Goal: Task Accomplishment & Management: Complete application form

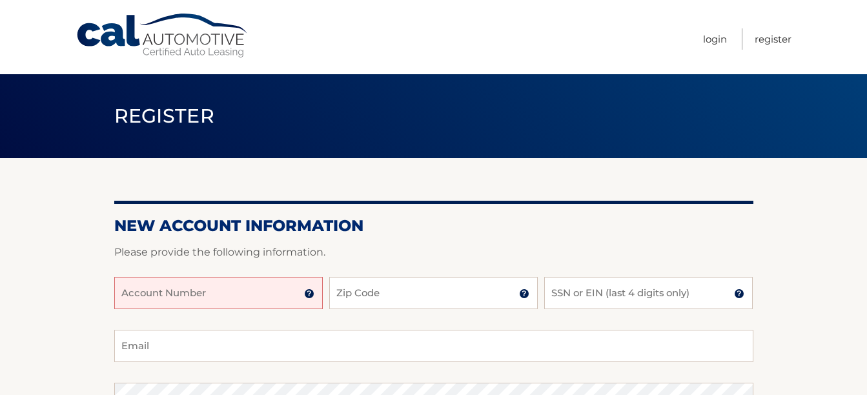
click at [127, 292] on input "Account Number" at bounding box center [218, 293] width 209 height 32
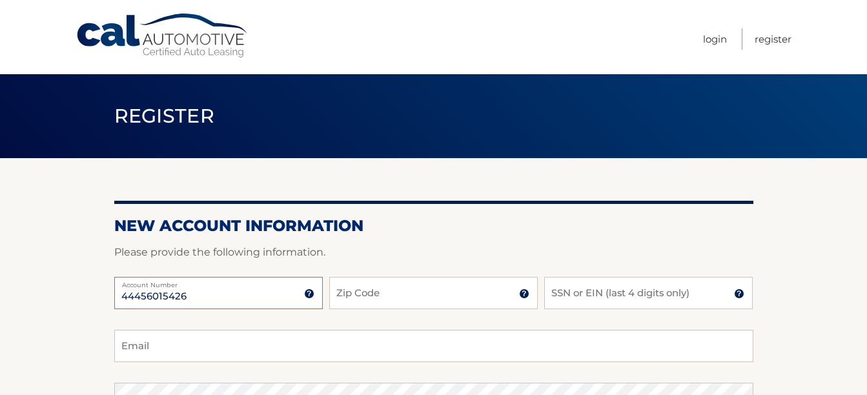
type input "44456015426"
click at [380, 290] on input "Zip Code" at bounding box center [433, 293] width 209 height 32
type input "07083"
click at [571, 293] on input "SSN or EIN (last 4 digits only)" at bounding box center [648, 293] width 209 height 32
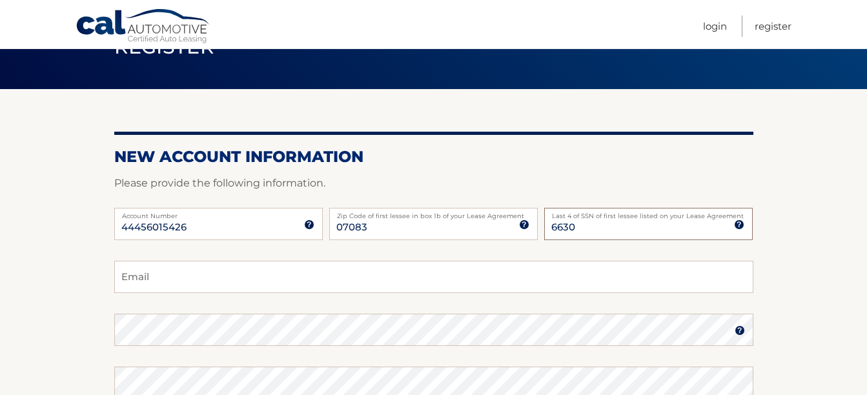
scroll to position [70, 0]
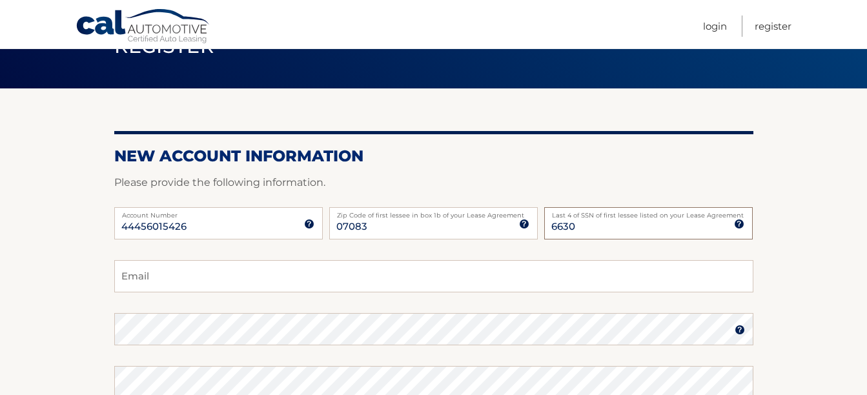
type input "6630"
click at [161, 274] on input "Email" at bounding box center [433, 276] width 639 height 32
type input "[EMAIL_ADDRESS][DOMAIN_NAME]"
click at [738, 331] on img at bounding box center [740, 330] width 10 height 10
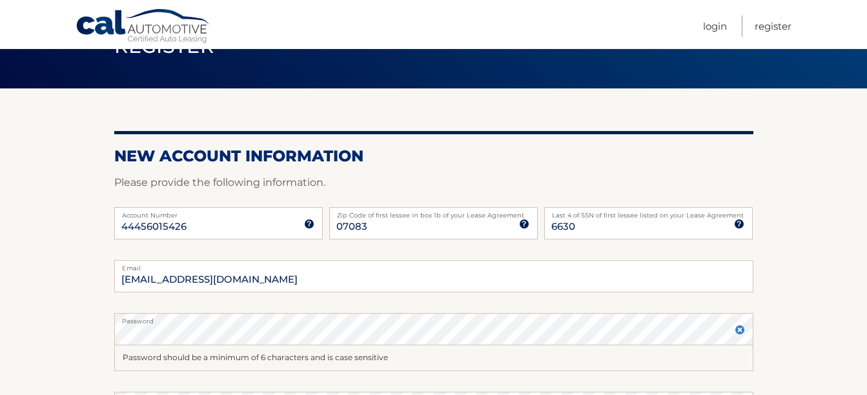
click at [738, 331] on img at bounding box center [740, 330] width 10 height 10
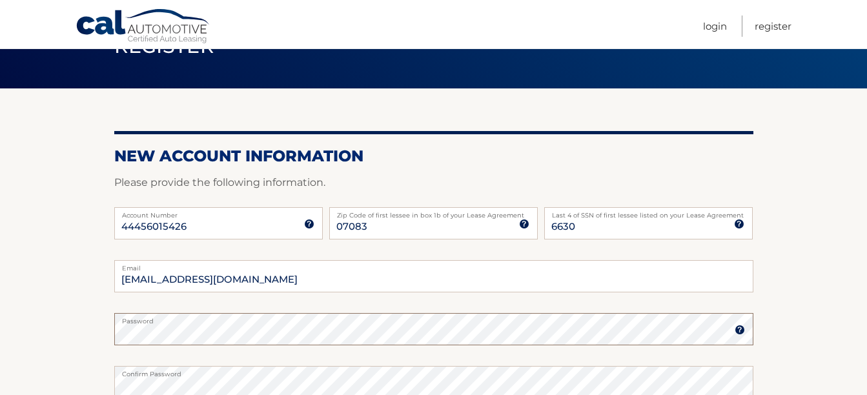
click at [85, 336] on section "New Account Information Please provide the following information. 44456015426 A…" at bounding box center [433, 340] width 867 height 504
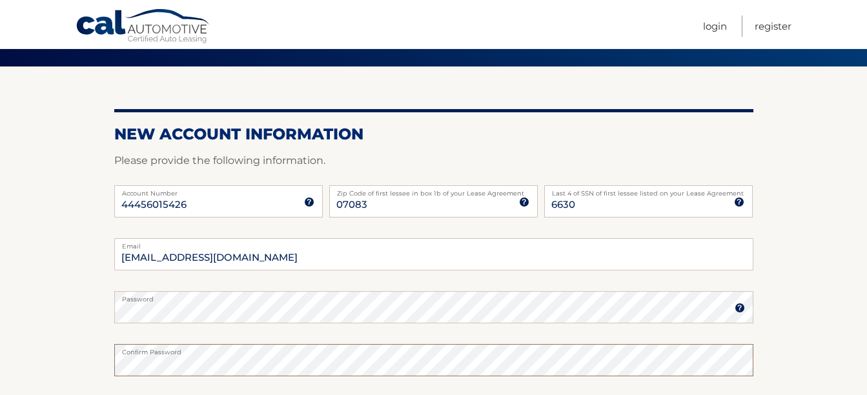
scroll to position [93, 0]
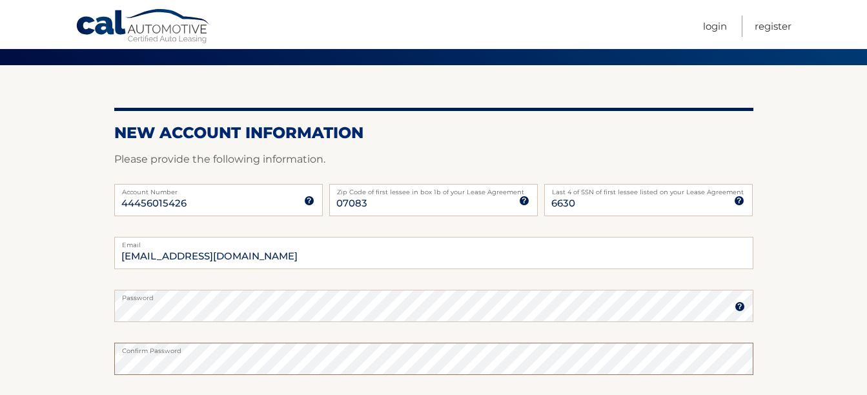
click at [87, 378] on section "New Account Information Please provide the following information. 44456015426 A…" at bounding box center [433, 317] width 867 height 504
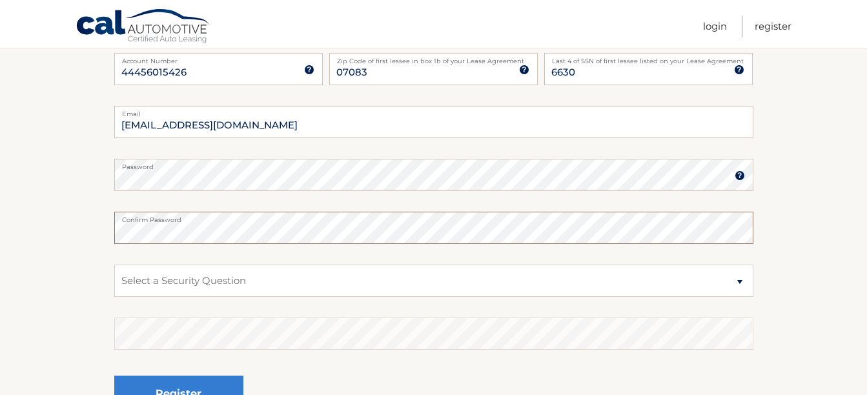
scroll to position [227, 0]
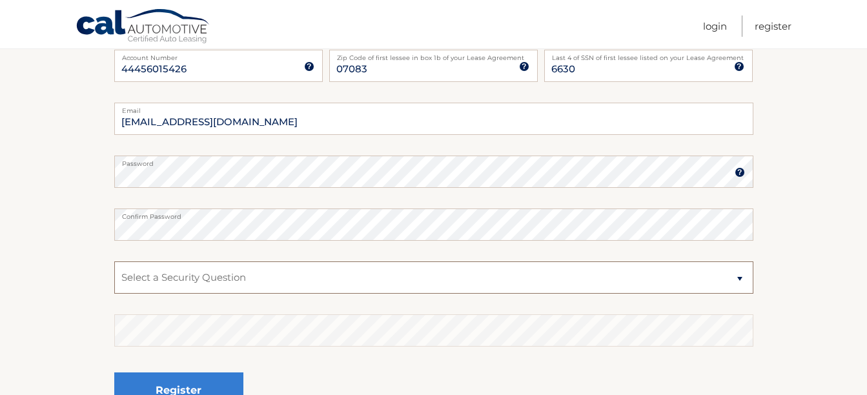
click at [142, 269] on select "Select a Security Question What was the name of your elementary school? What is…" at bounding box center [433, 277] width 639 height 32
select select "2"
click at [114, 261] on select "Select a Security Question What was the name of your elementary school? What is…" at bounding box center [433, 277] width 639 height 32
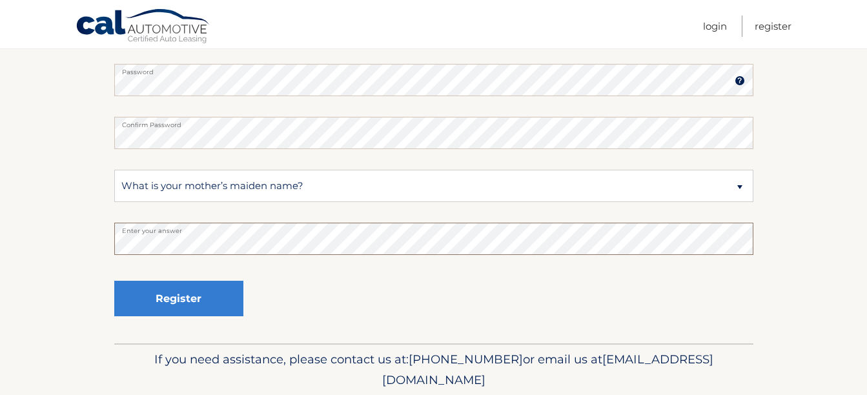
scroll to position [320, 0]
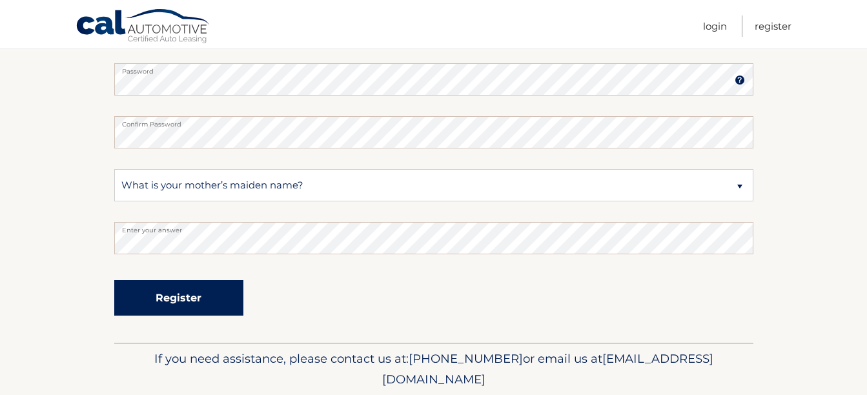
click at [173, 294] on button "Register" at bounding box center [178, 298] width 129 height 36
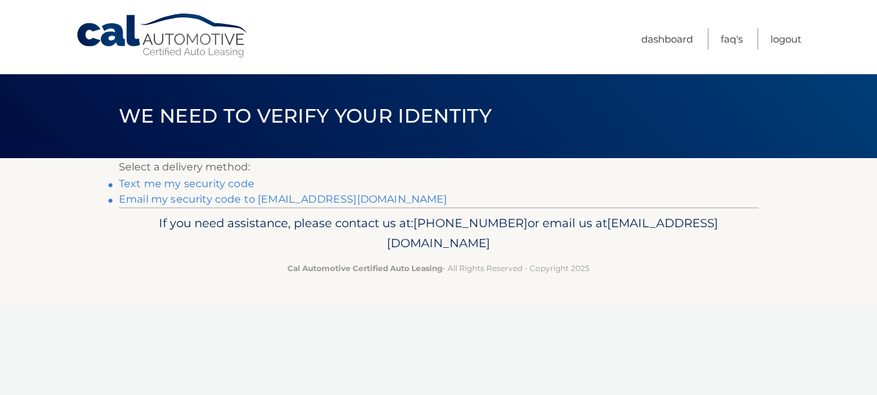
click at [231, 185] on link "Text me my security code" at bounding box center [187, 184] width 136 height 12
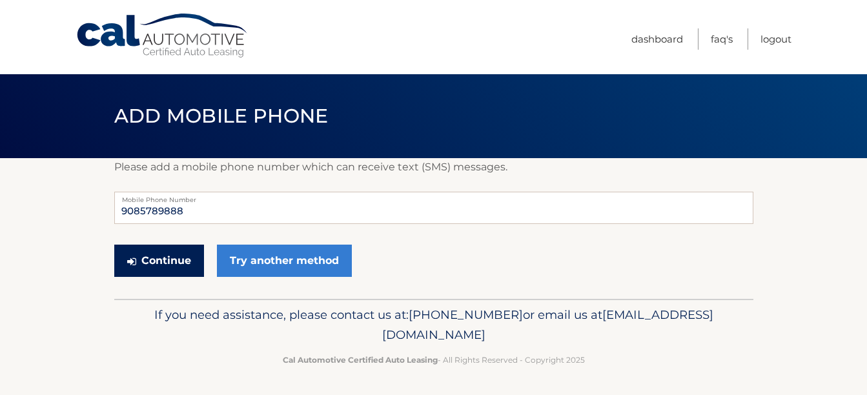
click at [158, 254] on button "Continue" at bounding box center [159, 261] width 90 height 32
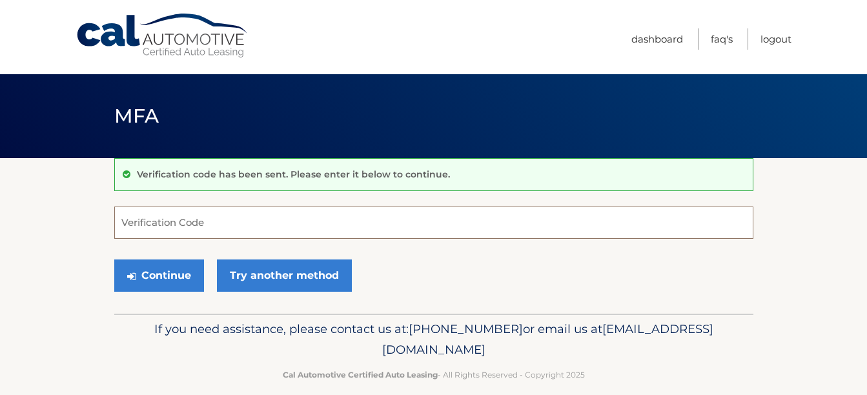
click at [151, 229] on input "Verification Code" at bounding box center [433, 223] width 639 height 32
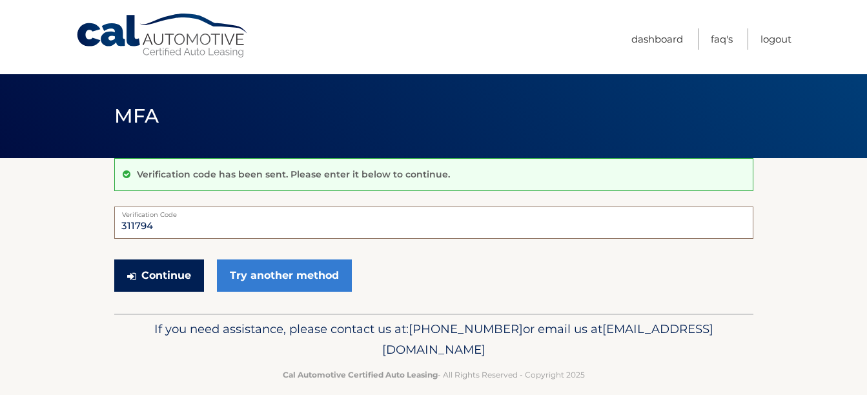
type input "311794"
click at [159, 280] on button "Continue" at bounding box center [159, 276] width 90 height 32
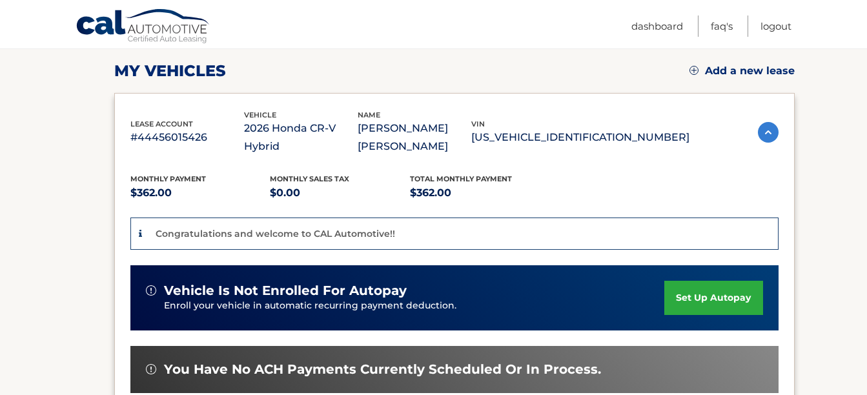
scroll to position [176, 0]
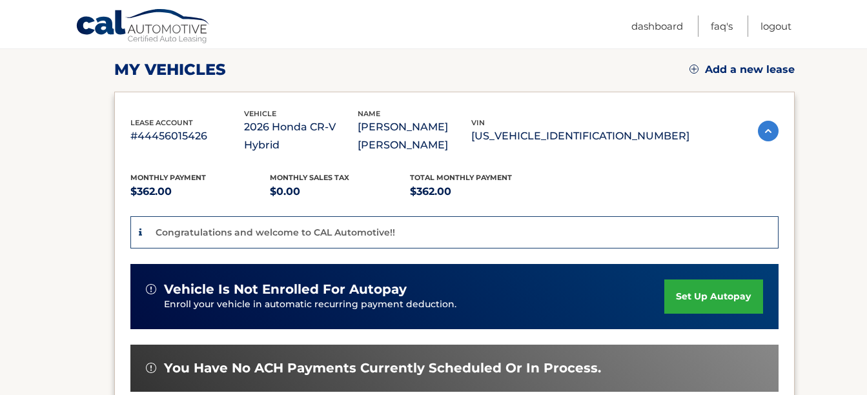
click at [703, 280] on link "set up autopay" at bounding box center [713, 297] width 98 height 34
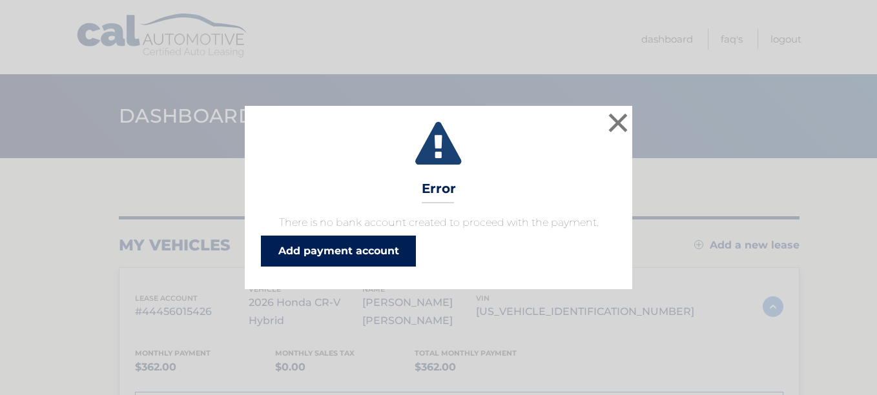
click at [343, 243] on link "Add payment account" at bounding box center [338, 251] width 155 height 31
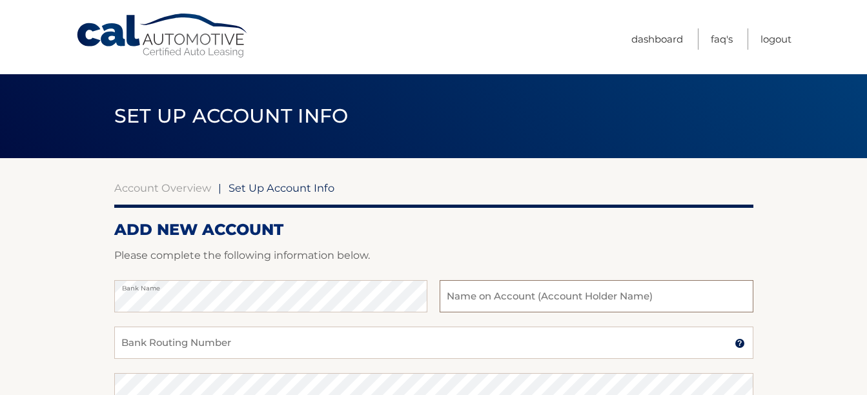
click at [451, 303] on input "text" at bounding box center [596, 296] width 313 height 32
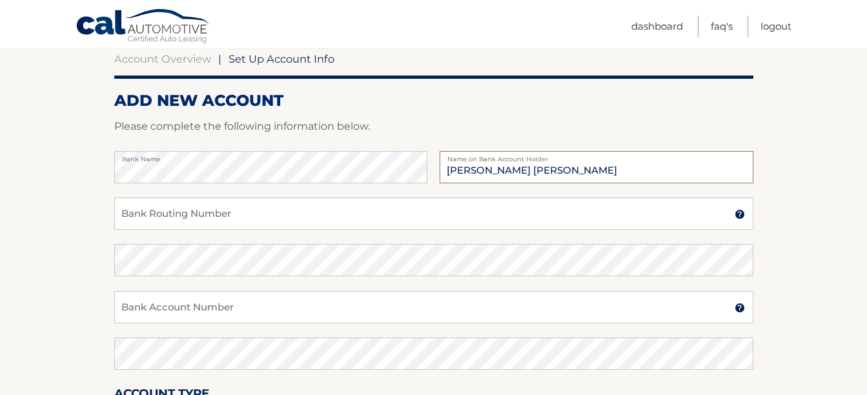
scroll to position [130, 0]
type input "[PERSON_NAME] [PERSON_NAME]"
click at [128, 216] on input "Bank Routing Number" at bounding box center [433, 213] width 639 height 32
click at [147, 214] on input "021205634" at bounding box center [433, 213] width 639 height 32
type input "0212013944"
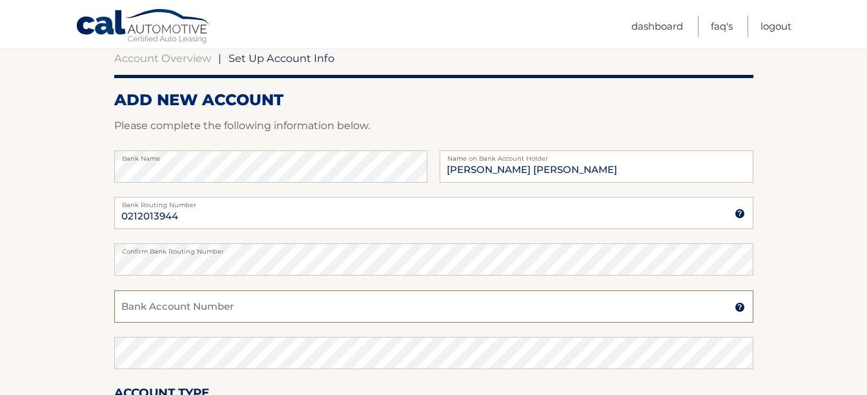
click at [145, 311] on input "Bank Account Number" at bounding box center [433, 306] width 639 height 32
type input "1298445"
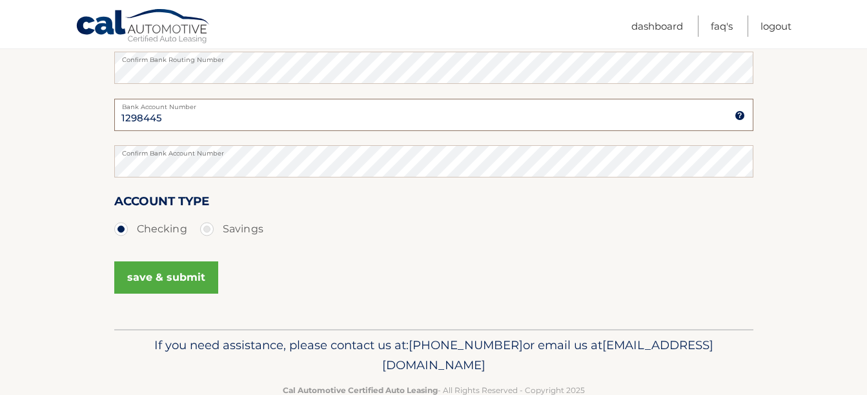
scroll to position [322, 0]
click at [162, 270] on button "save & submit" at bounding box center [166, 277] width 104 height 32
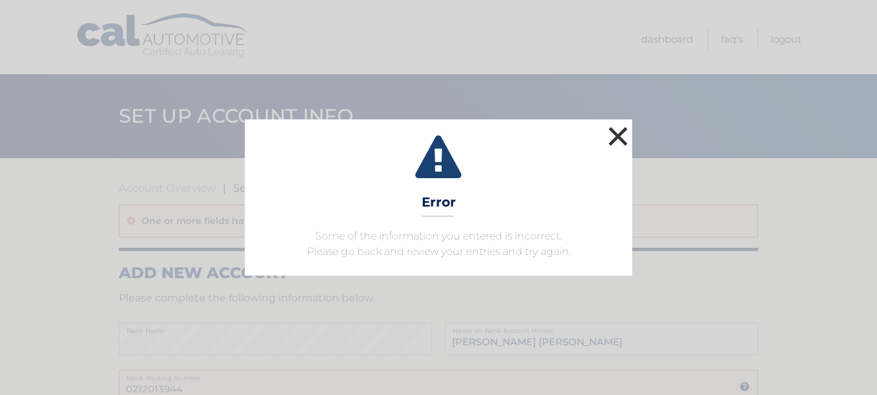
click at [615, 136] on button "×" at bounding box center [618, 136] width 26 height 26
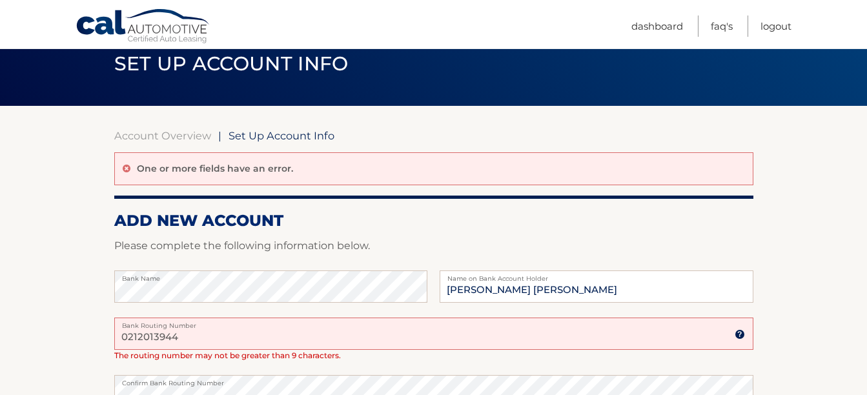
scroll to position [55, 0]
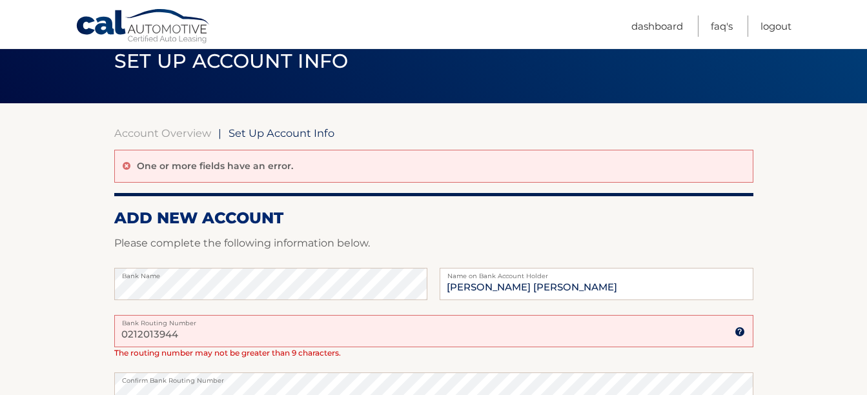
click at [182, 334] on input "0212013944" at bounding box center [433, 331] width 639 height 32
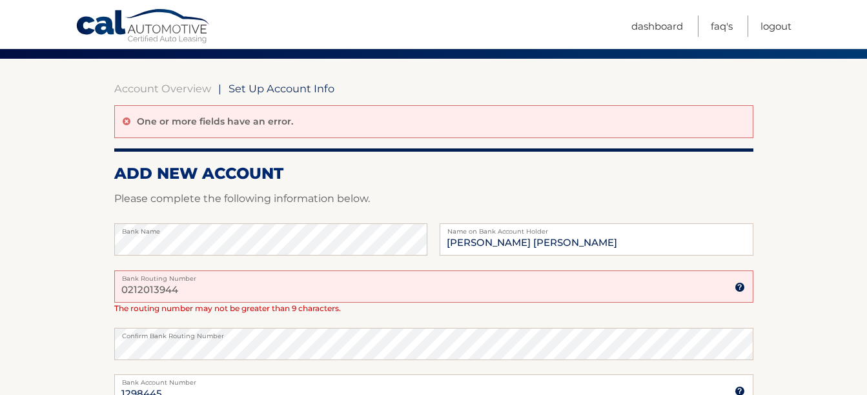
scroll to position [100, 0]
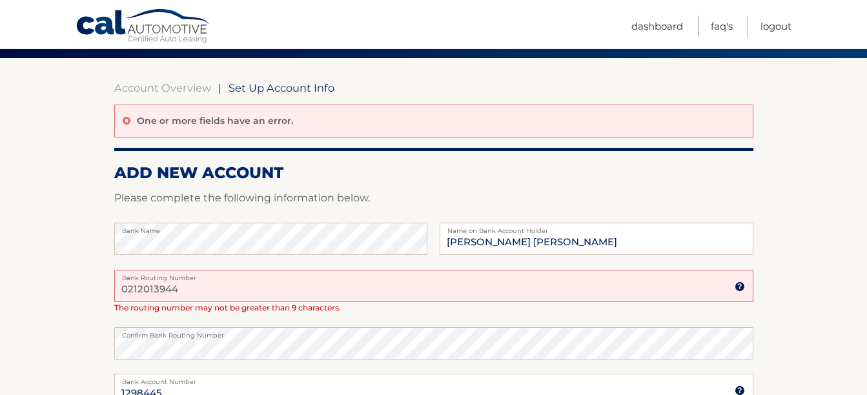
click at [149, 289] on input "0212013944" at bounding box center [433, 286] width 639 height 32
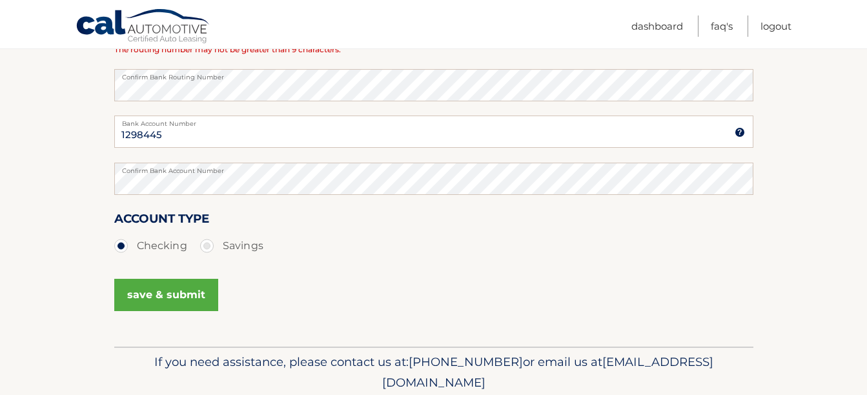
scroll to position [360, 0]
type input "021213944"
click at [150, 292] on button "save & submit" at bounding box center [166, 294] width 104 height 32
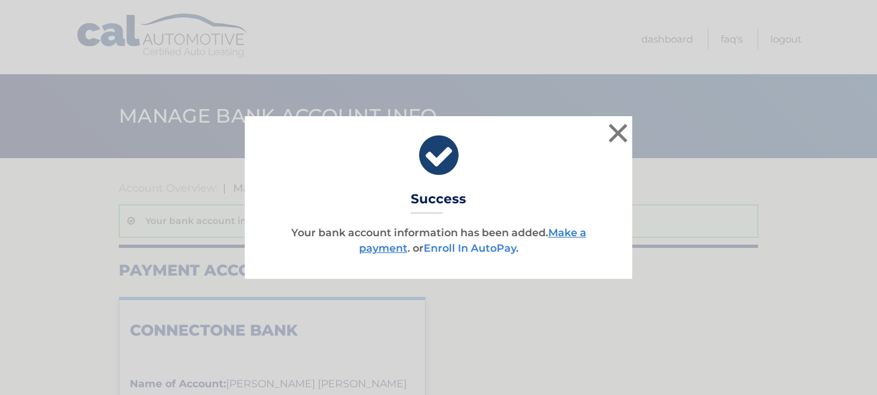
click at [448, 249] on link "Enroll In AutoPay" at bounding box center [469, 248] width 92 height 12
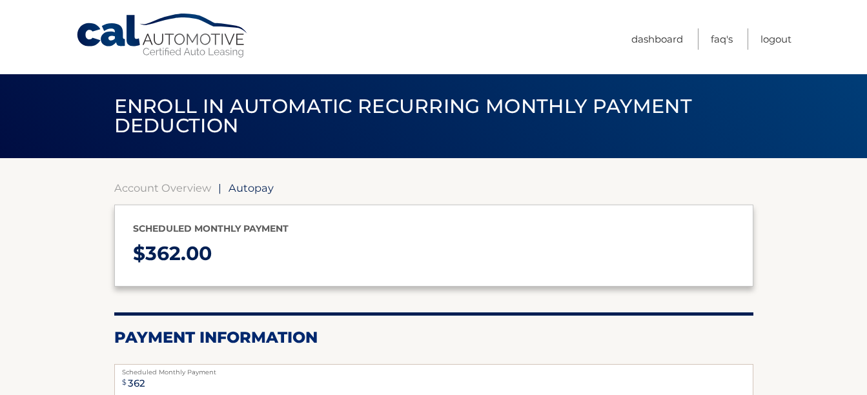
select select "MzM0MTZhZjAtZDUyZC00MmU0LWI5NjUtMGM4NDA1MzBmNDAz"
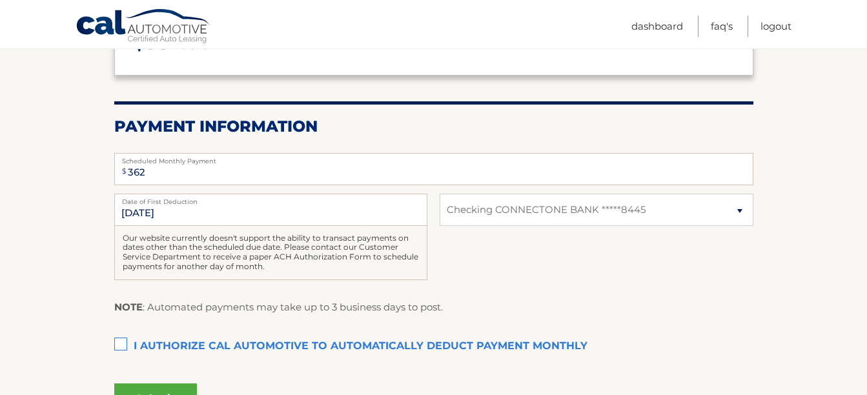
scroll to position [212, 0]
click at [116, 342] on label "I authorize cal automotive to automatically deduct payment monthly This checkbo…" at bounding box center [433, 346] width 639 height 26
click at [0, 0] on input "I authorize cal automotive to automatically deduct payment monthly This checkbo…" at bounding box center [0, 0] width 0 height 0
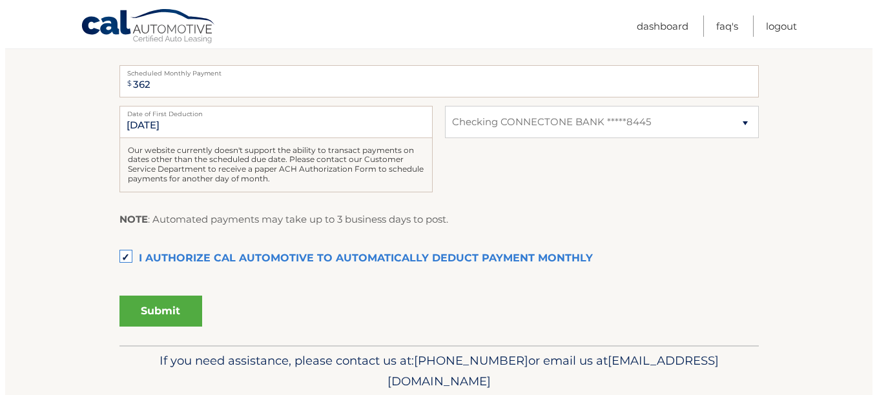
scroll to position [303, 0]
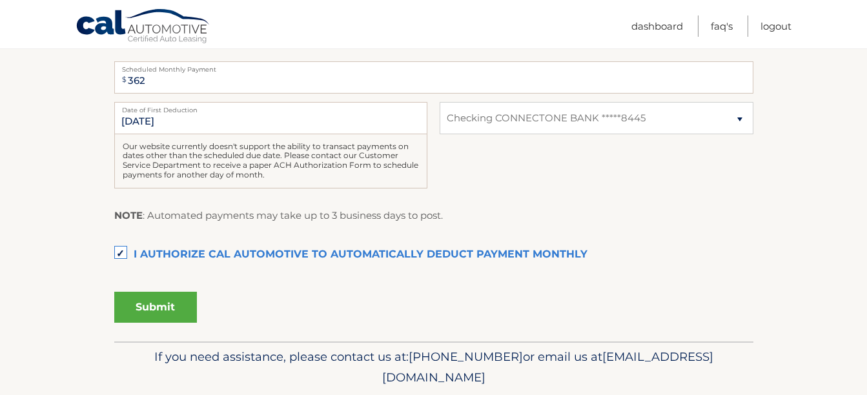
click at [153, 307] on button "Submit" at bounding box center [155, 307] width 83 height 31
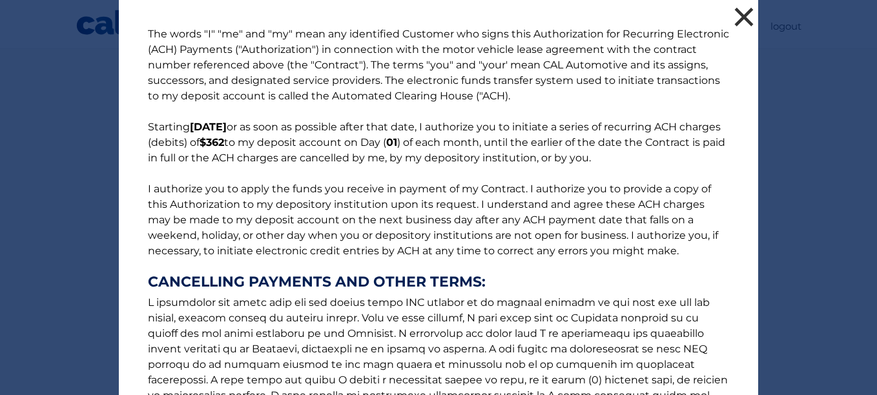
click at [735, 19] on button "×" at bounding box center [744, 17] width 26 height 26
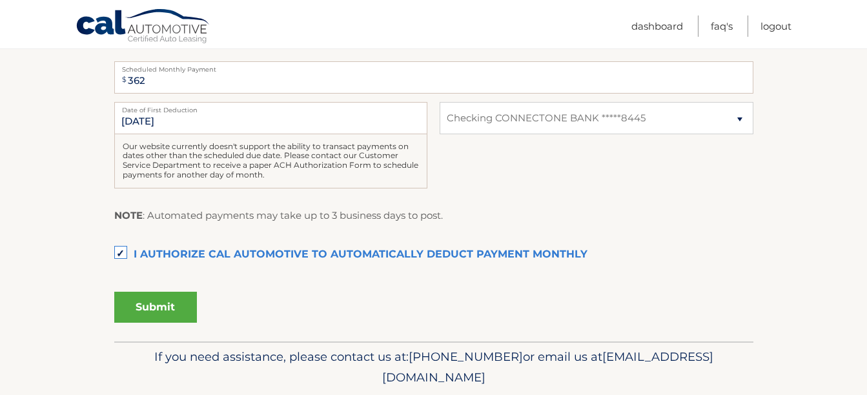
click at [161, 306] on button "Submit" at bounding box center [155, 307] width 83 height 31
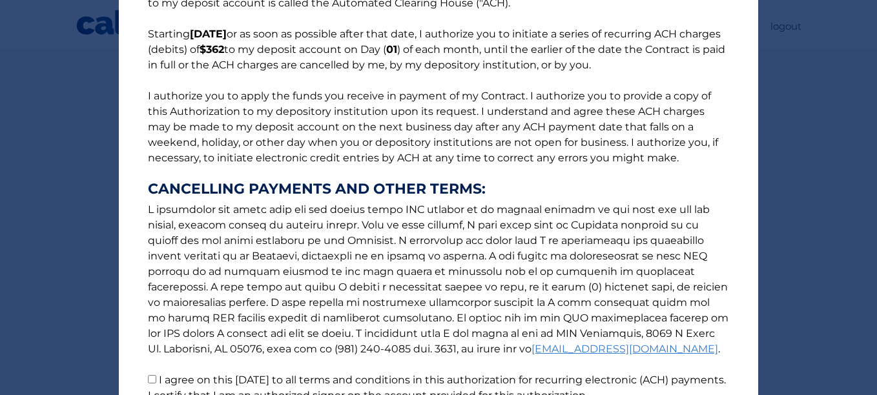
scroll to position [215, 0]
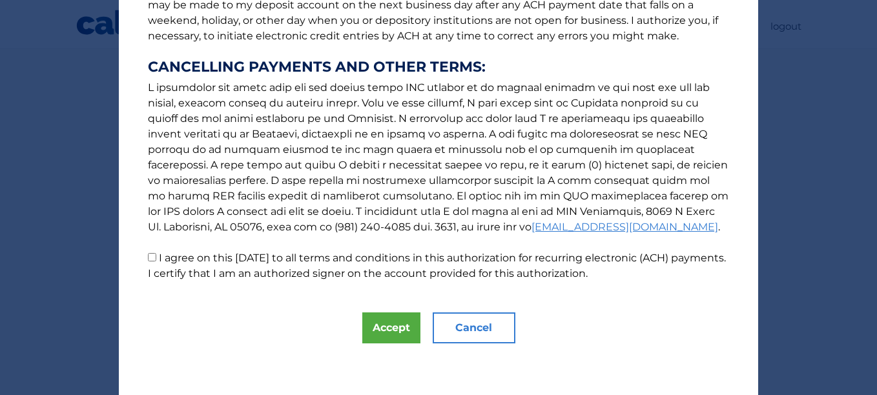
click at [148, 261] on input "I agree on this 09/28/2025 to all terms and conditions in this authorization fo…" at bounding box center [152, 257] width 8 height 8
checkbox input "true"
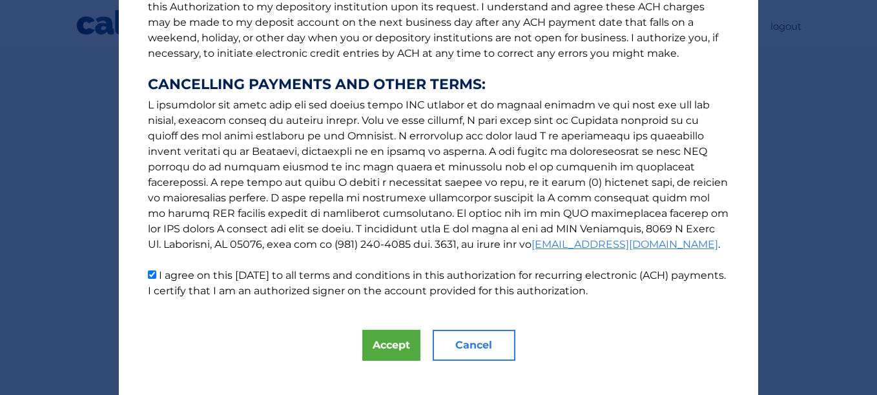
scroll to position [198, 0]
click at [383, 341] on button "Accept" at bounding box center [391, 344] width 58 height 31
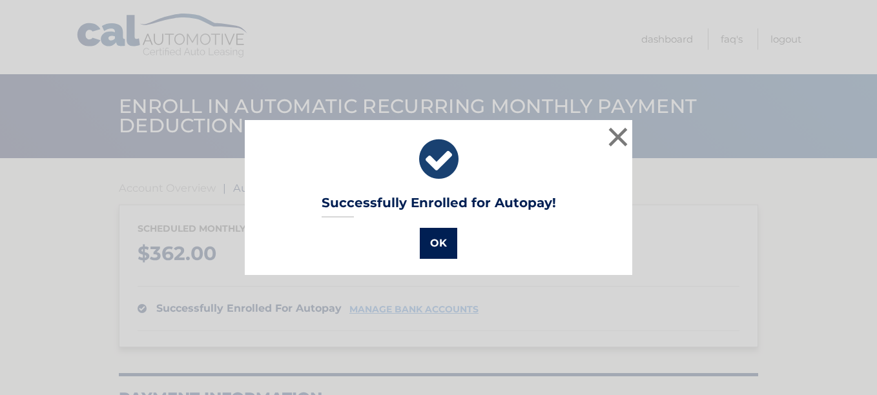
click at [433, 241] on button "OK" at bounding box center [438, 243] width 37 height 31
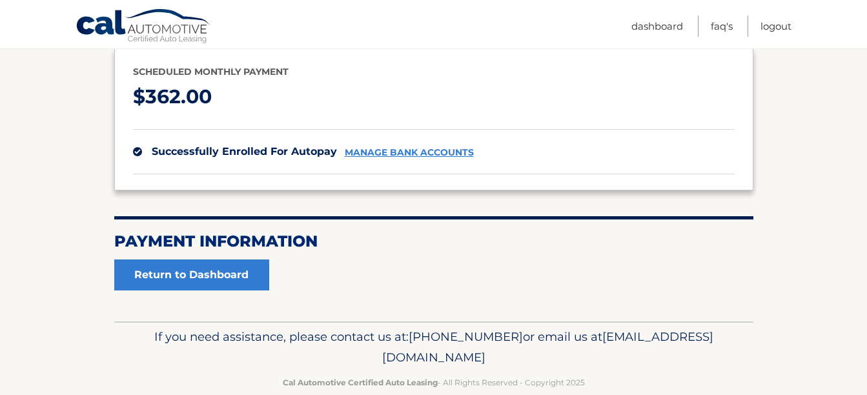
scroll to position [158, 0]
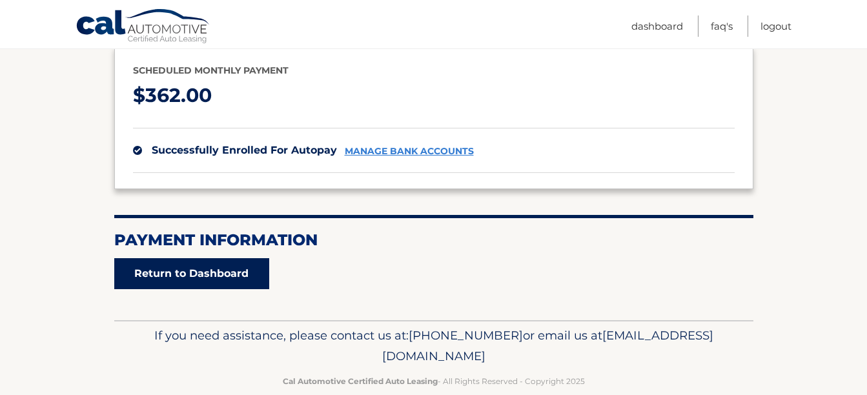
click at [202, 261] on link "Return to Dashboard" at bounding box center [191, 273] width 155 height 31
